Goal: Find contact information: Find contact information

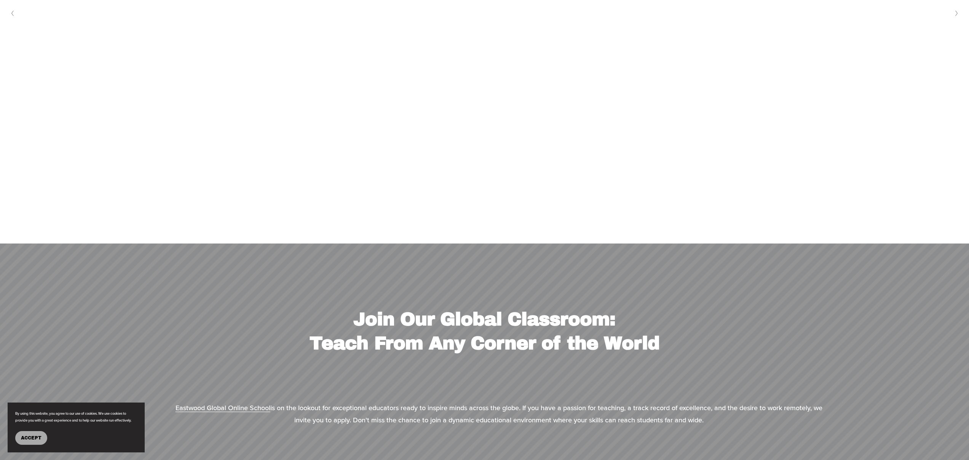
scroll to position [4066, 0]
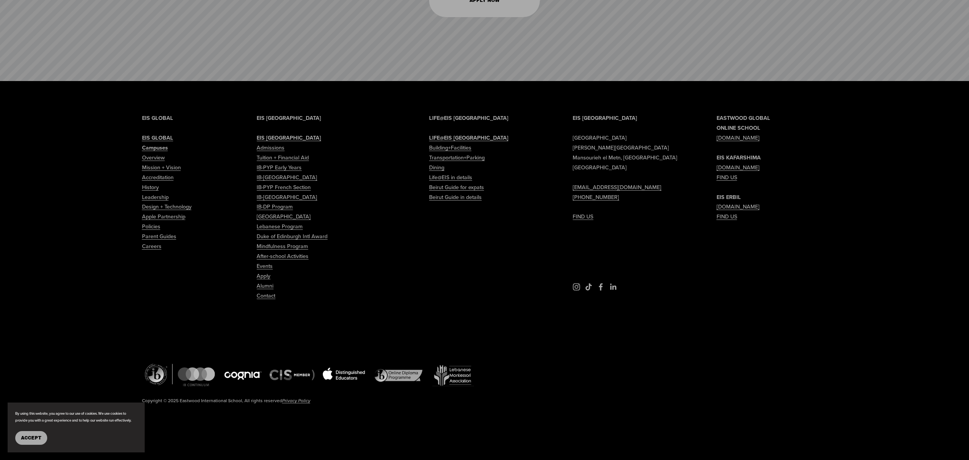
click at [265, 293] on link "Contact" at bounding box center [266, 296] width 19 height 10
type input "*****"
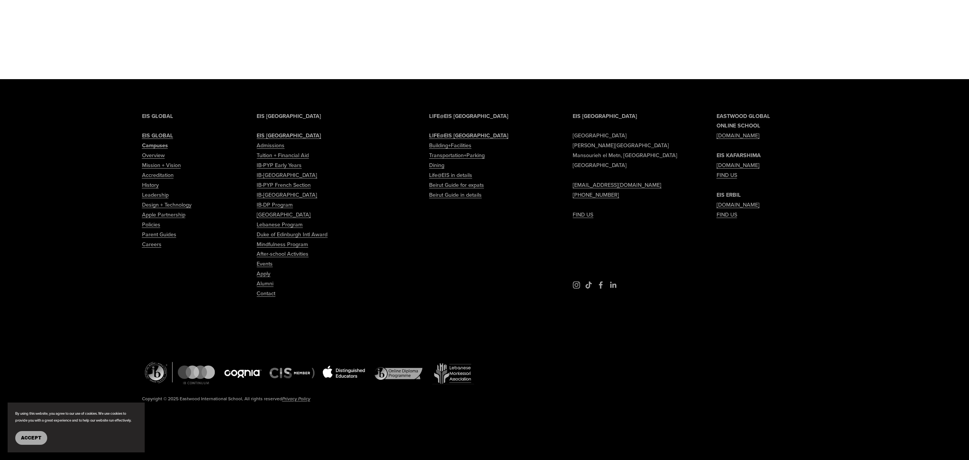
scroll to position [1306, 0]
click at [626, 158] on p "EIS [GEOGRAPHIC_DATA] [PERSON_NAME][GEOGRAPHIC_DATA] [EMAIL_ADDRESS][DOMAIN_NAM…" at bounding box center [628, 165] width 111 height 108
click at [638, 165] on p "EIS [GEOGRAPHIC_DATA] [PERSON_NAME][GEOGRAPHIC_DATA] [EMAIL_ADDRESS][DOMAIN_NAM…" at bounding box center [628, 165] width 111 height 108
click at [725, 138] on link "[DOMAIN_NAME]" at bounding box center [737, 136] width 43 height 10
